Goal: Task Accomplishment & Management: Manage account settings

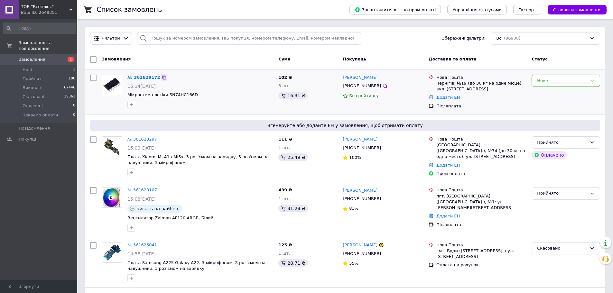
click at [162, 77] on icon at bounding box center [164, 77] width 5 height 5
